Goal: Task Accomplishment & Management: Manage account settings

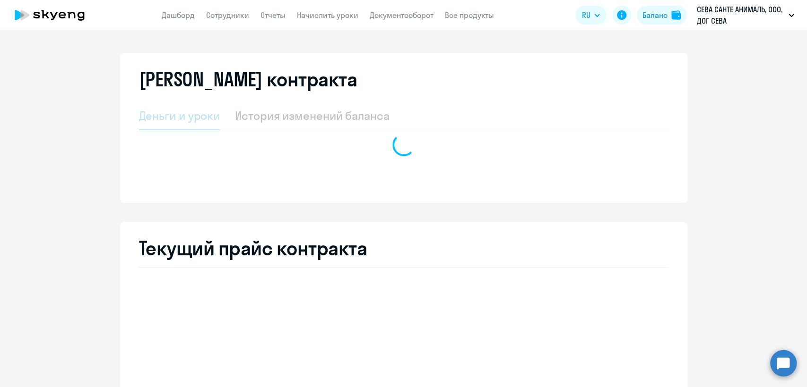
select select "english_adult_not_native_speaker"
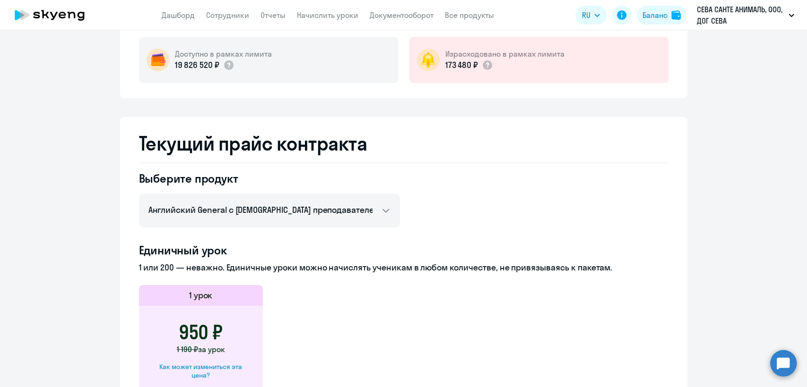
scroll to position [315, 0]
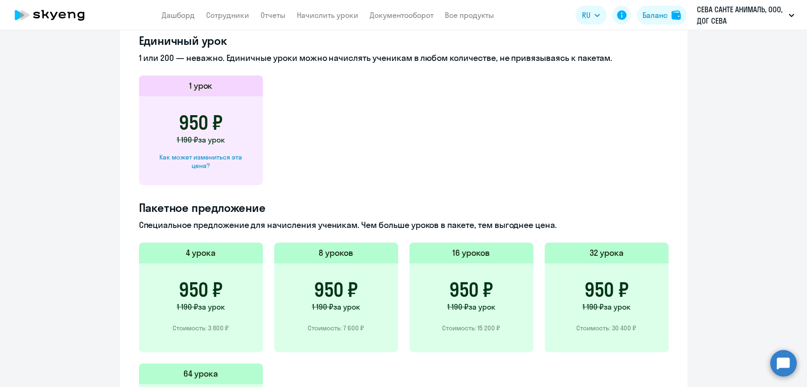
click at [235, 157] on div "Как может измениться эта цена?" at bounding box center [201, 161] width 94 height 17
select select "english_adult_not_native_speaker"
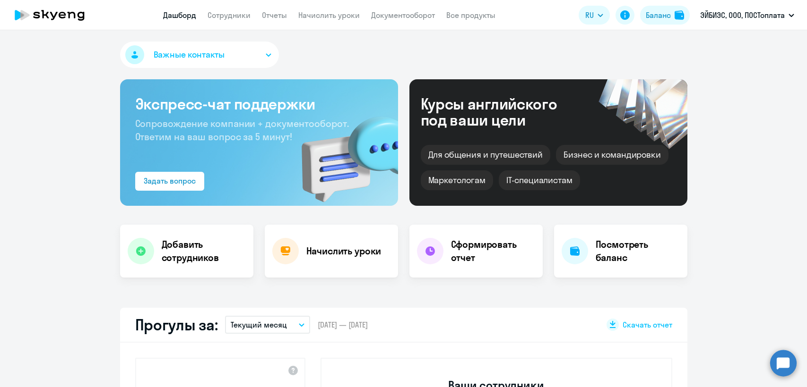
click at [226, 11] on link "Сотрудники" at bounding box center [228, 14] width 43 height 9
select select "30"
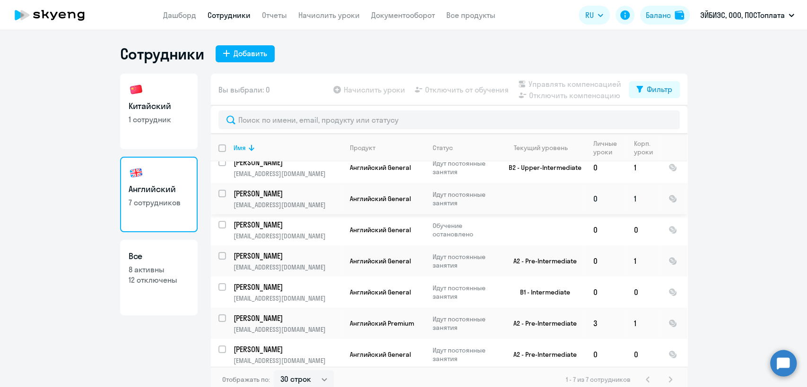
scroll to position [12, 0]
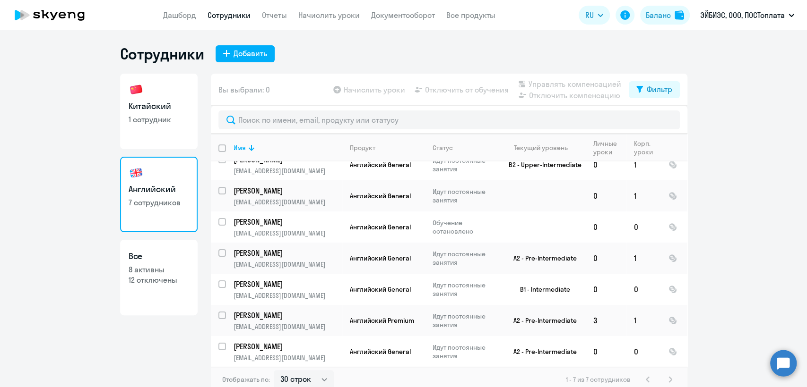
click at [179, 120] on p "1 сотрудник" at bounding box center [159, 119] width 60 height 10
select select "30"
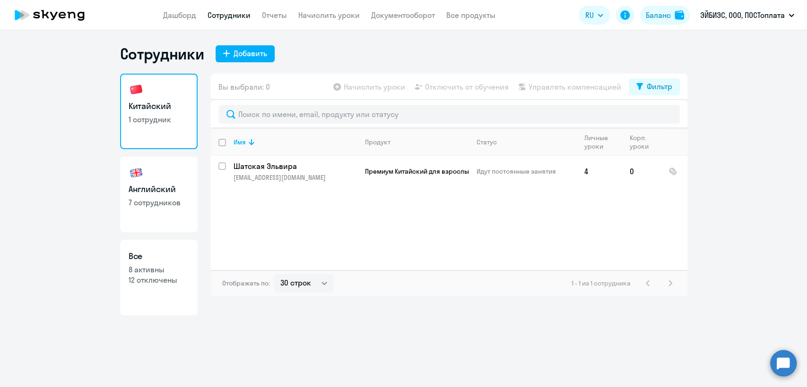
click at [182, 188] on h3 "Английский" at bounding box center [159, 189] width 60 height 12
select select "30"
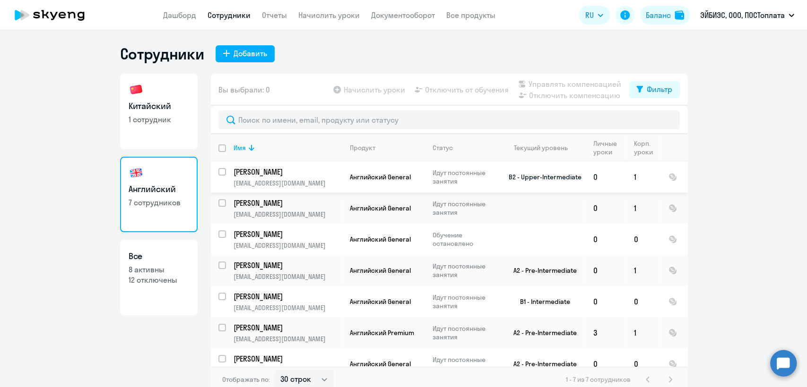
click at [218, 174] on input "select row 16523235" at bounding box center [227, 177] width 19 height 19
checkbox input "true"
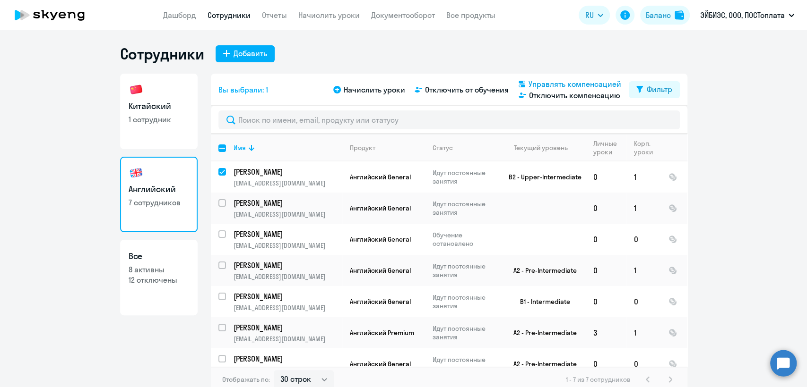
click at [565, 84] on span "Управлять компенсацией" at bounding box center [574, 83] width 93 height 11
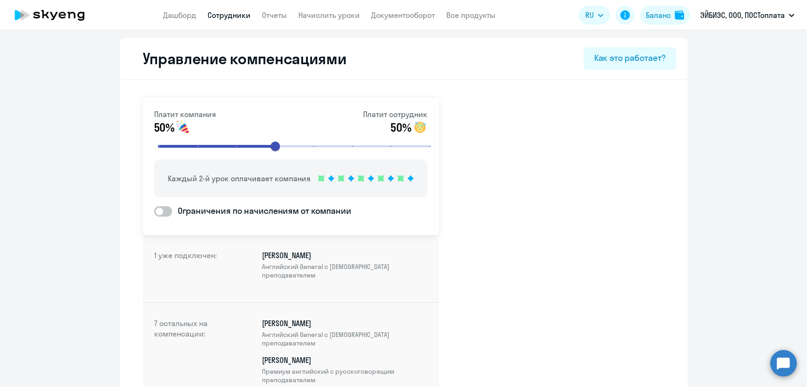
click at [234, 15] on link "Сотрудники" at bounding box center [228, 14] width 43 height 9
select select "30"
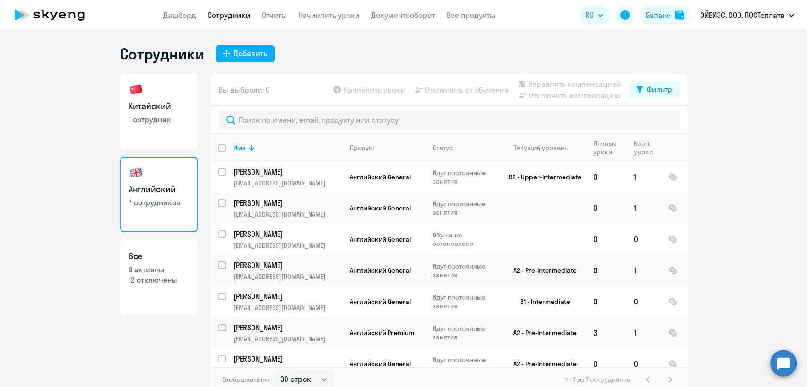
click at [149, 123] on p "1 сотрудник" at bounding box center [159, 119] width 60 height 10
select select "30"
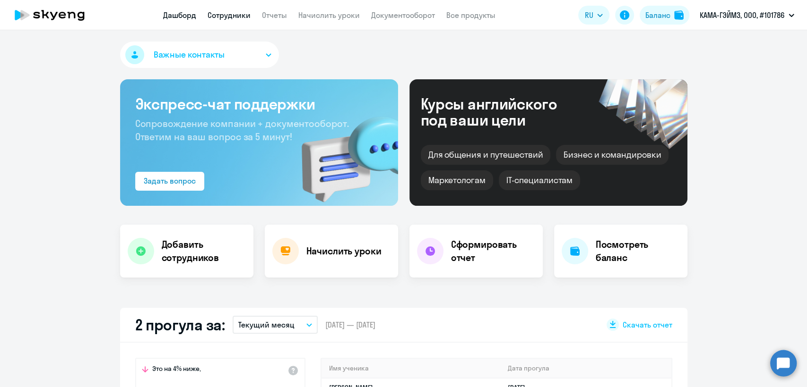
click at [227, 17] on link "Сотрудники" at bounding box center [228, 14] width 43 height 9
select select "30"
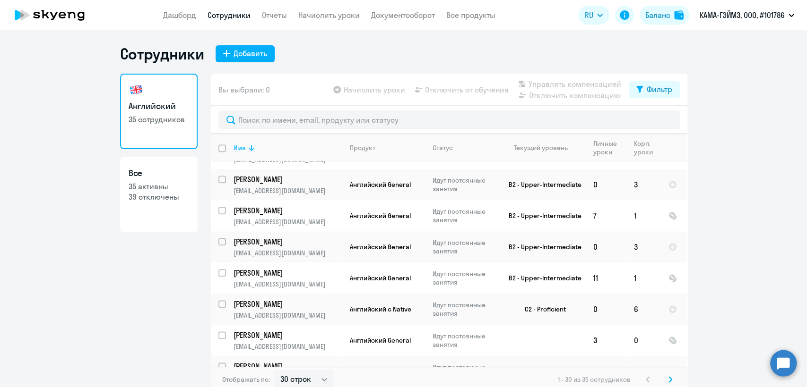
scroll to position [750, 0]
click at [231, 17] on link "Сотрудники" at bounding box center [228, 14] width 43 height 9
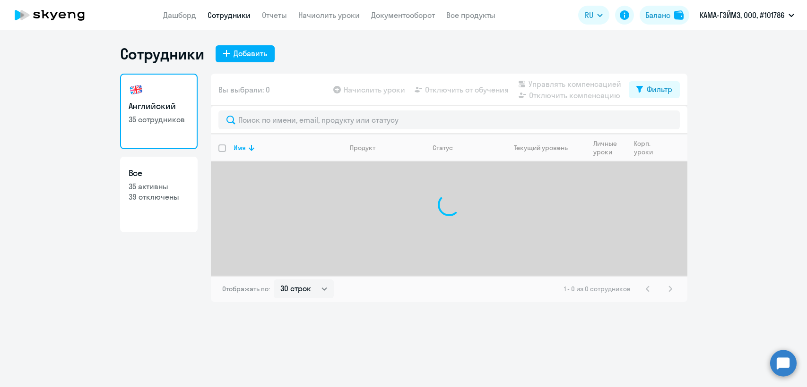
select select "30"
